Goal: Task Accomplishment & Management: Complete application form

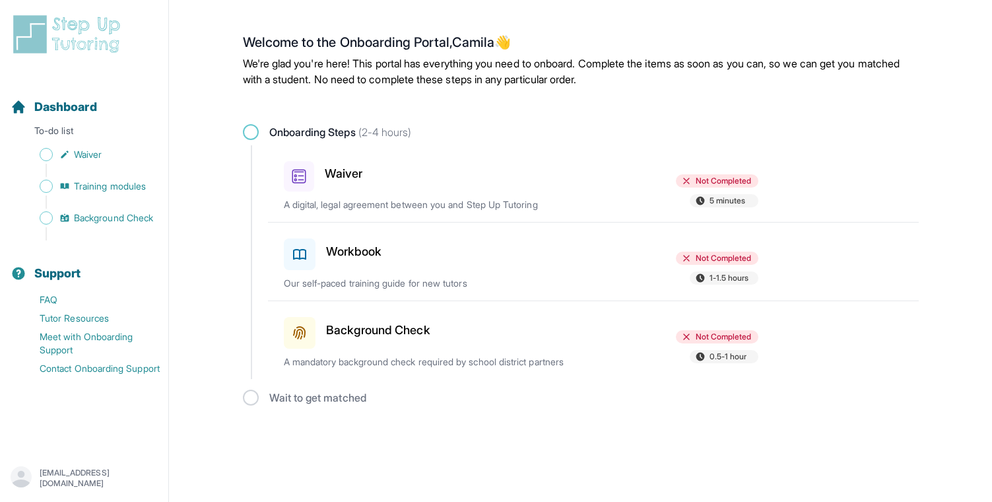
click at [632, 185] on div "Not Completed 5 minutes" at bounding box center [681, 192] width 154 height 36
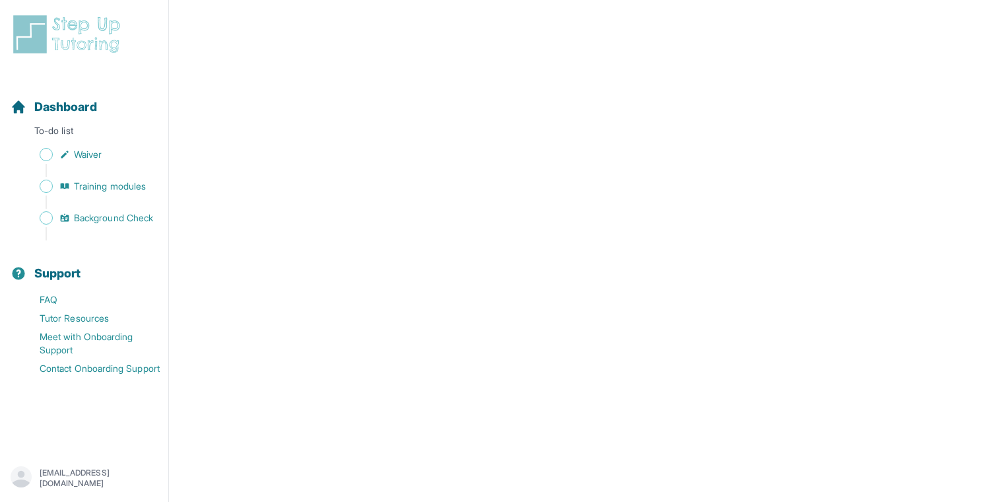
scroll to position [1804, 0]
click at [86, 155] on span "Waiver" at bounding box center [88, 154] width 28 height 13
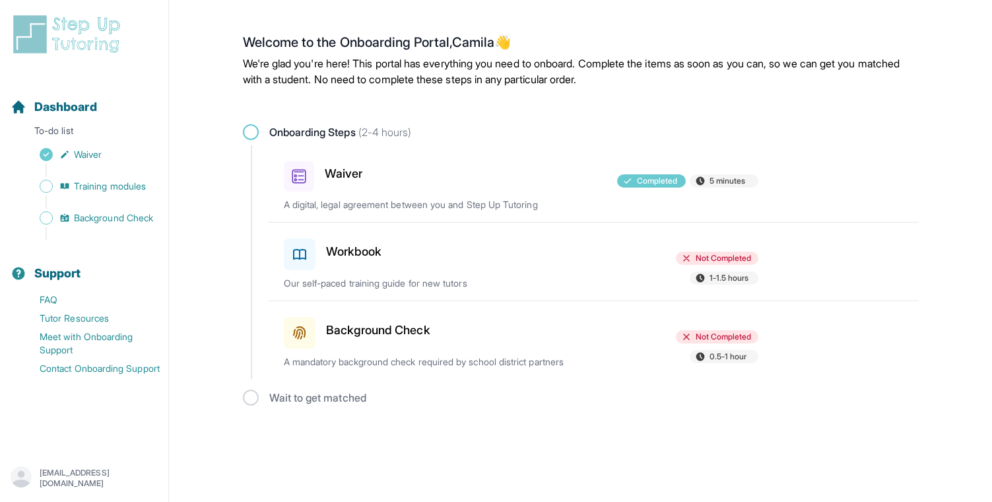
click at [518, 233] on div at bounding box center [521, 251] width 154 height 37
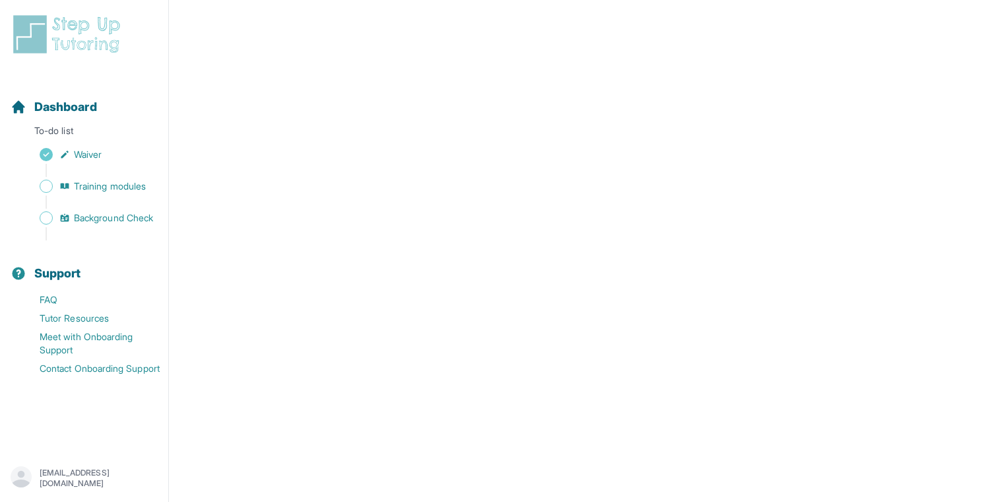
scroll to position [574, 0]
click at [122, 183] on span "Training modules" at bounding box center [110, 185] width 72 height 13
click at [126, 220] on span "Background Check" at bounding box center [113, 217] width 79 height 13
